Goal: Navigation & Orientation: Understand site structure

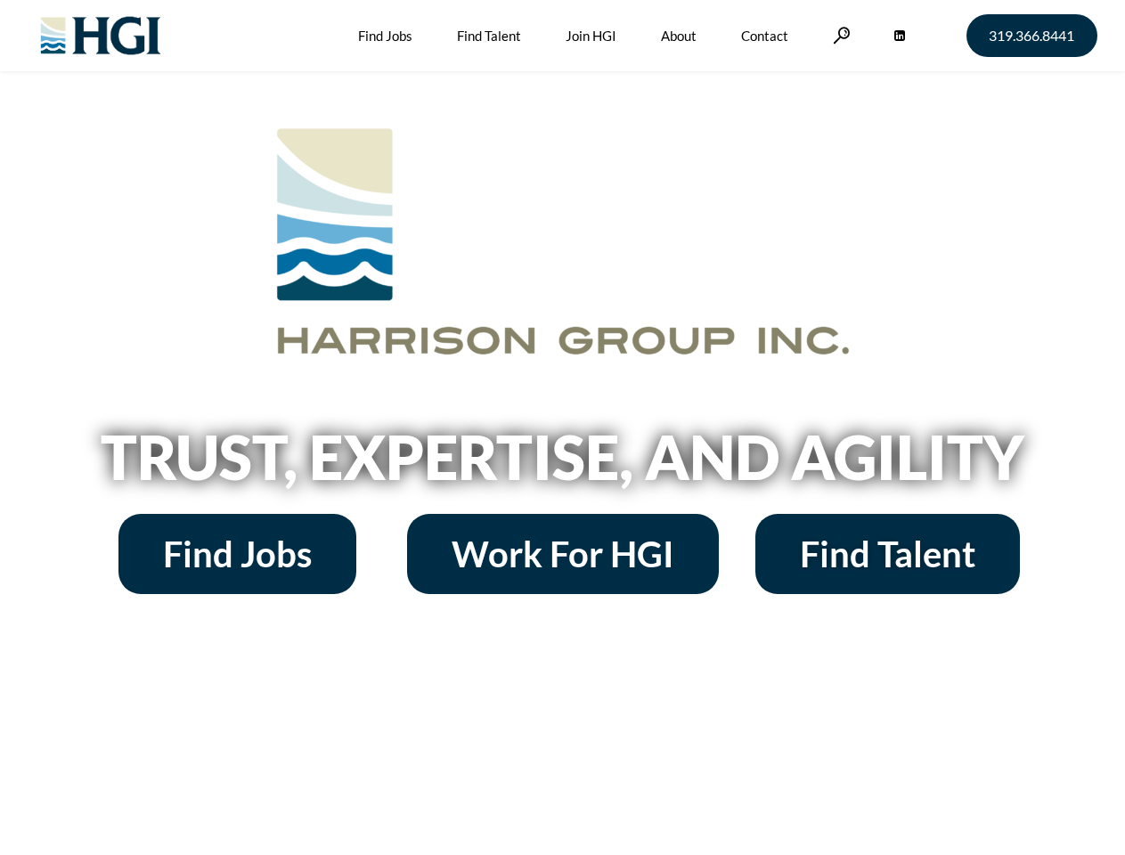
click at [562, 428] on h2 "Trust, Expertise, and Agility" at bounding box center [563, 457] width 1016 height 61
click at [839, 35] on link at bounding box center [842, 35] width 18 height 17
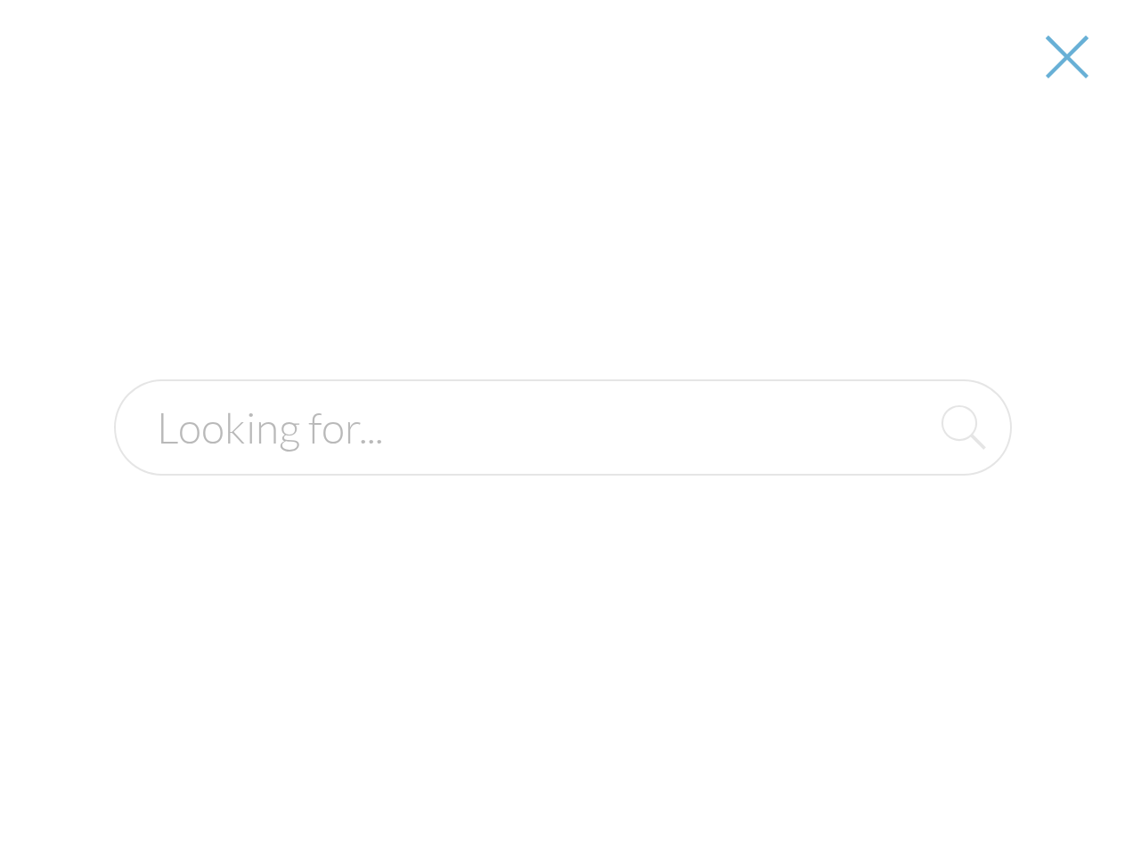
click at [562, 463] on div at bounding box center [563, 427] width 1123 height 855
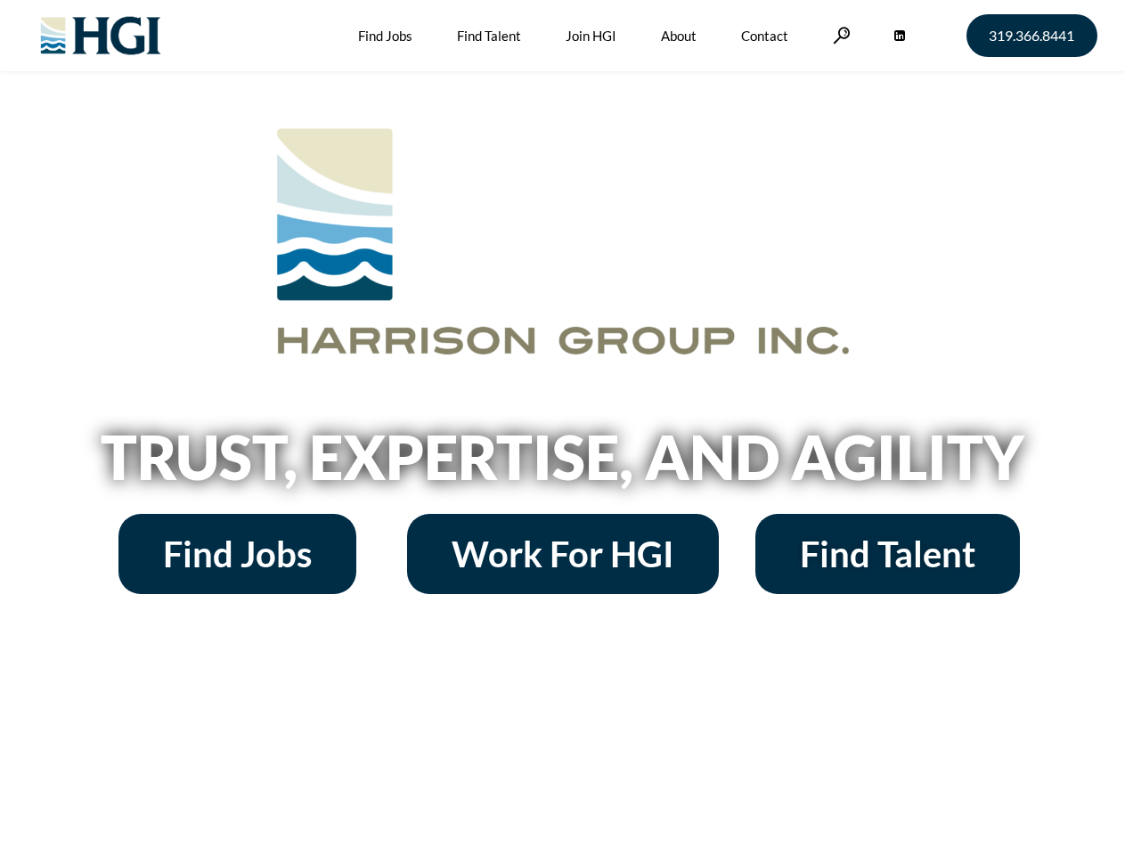
click at [562, 428] on h2 "Trust, Expertise, and Agility" at bounding box center [563, 457] width 1016 height 61
click at [839, 35] on link at bounding box center [842, 35] width 18 height 17
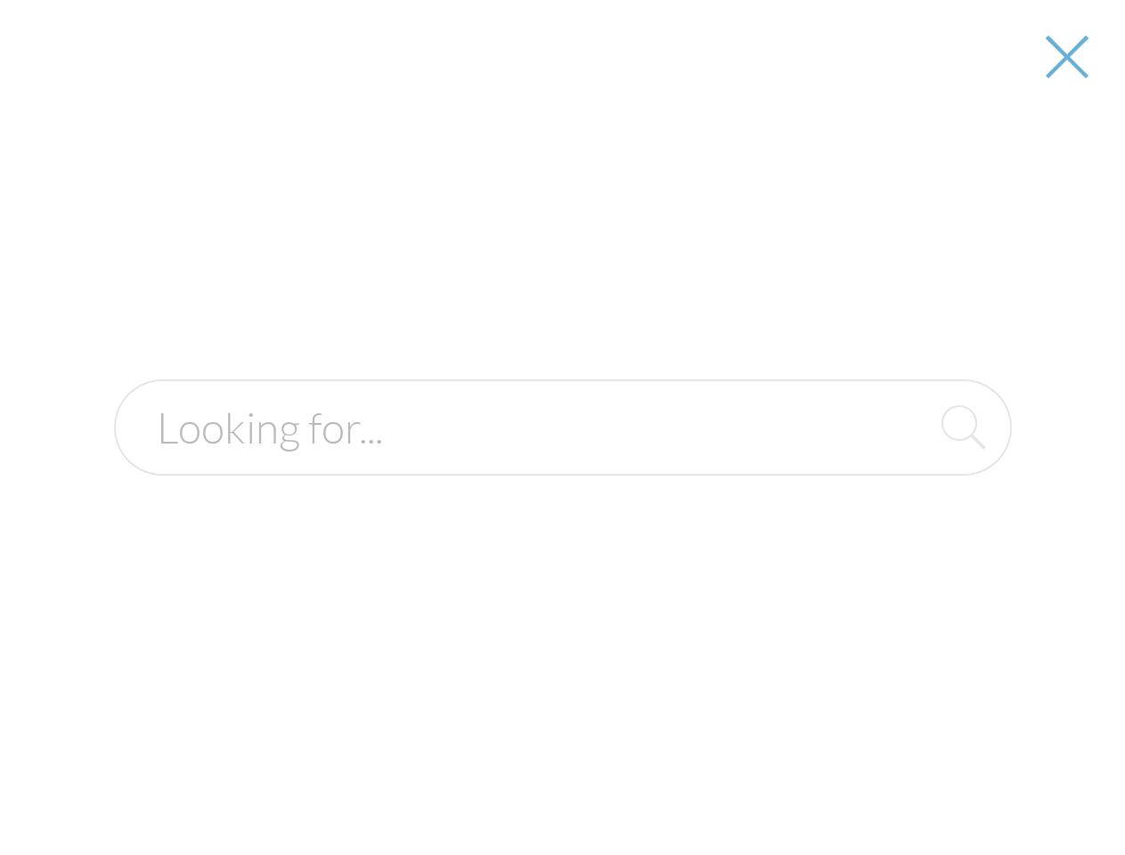
click at [562, 463] on div at bounding box center [563, 427] width 1123 height 855
